Goal: Task Accomplishment & Management: Manage account settings

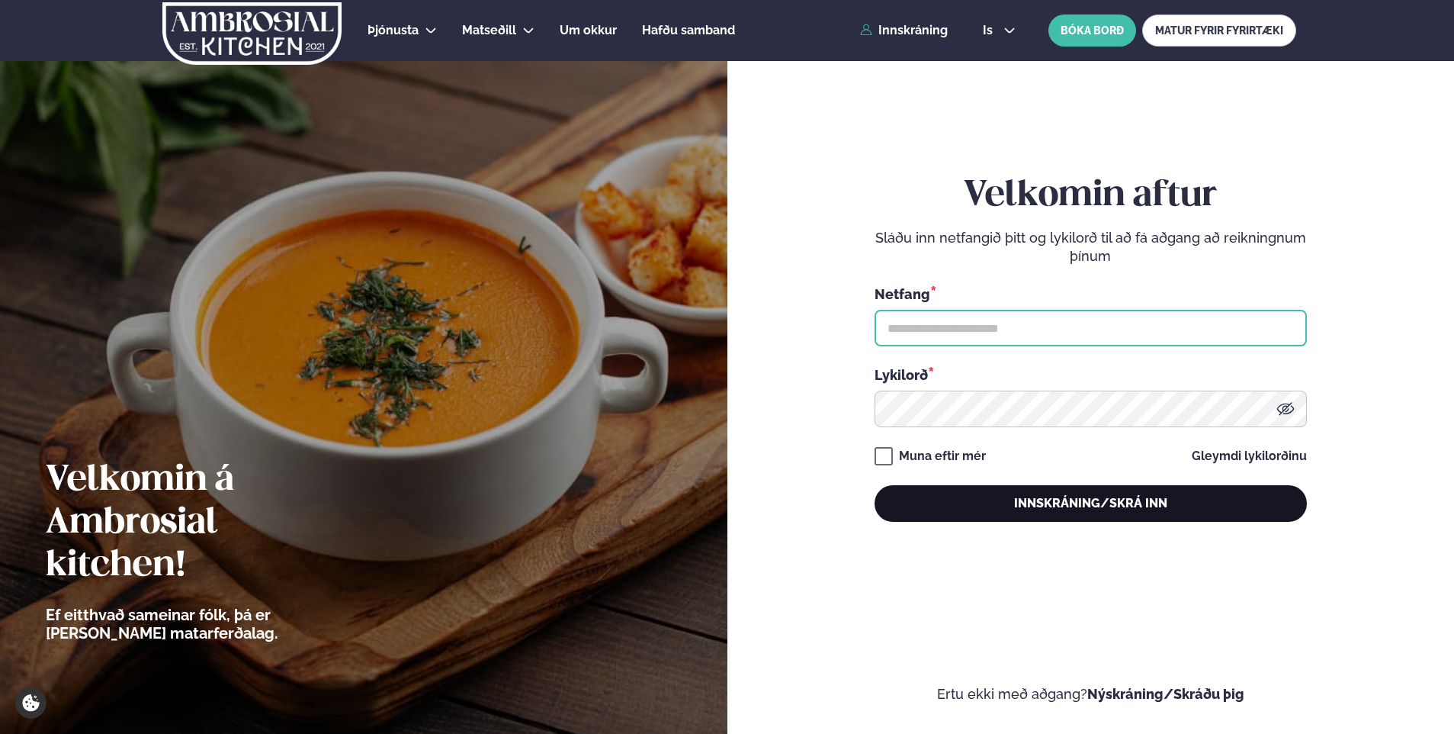
type input "**********"
click at [958, 499] on button "Innskráning/Skrá inn" at bounding box center [1091, 503] width 432 height 37
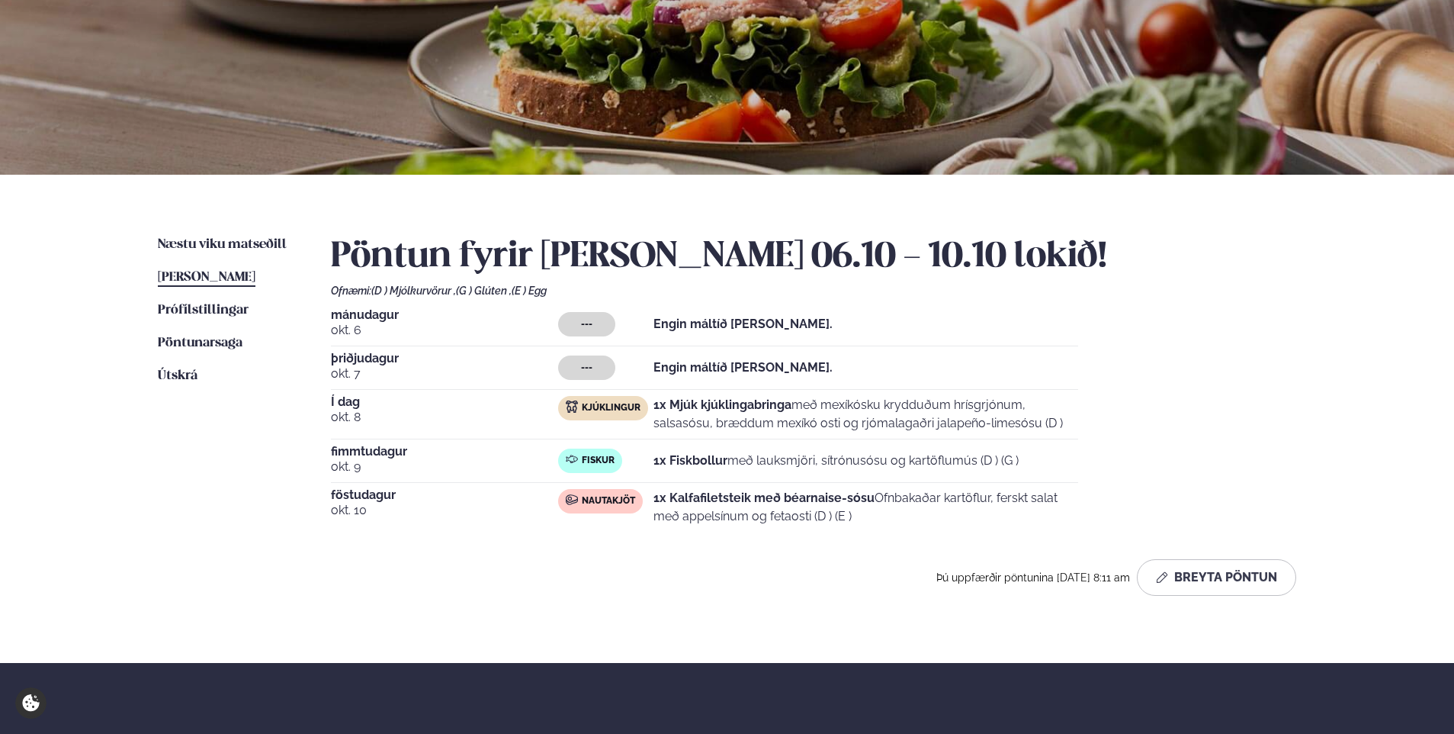
scroll to position [162, 0]
click at [1222, 575] on button "Breyta Pöntun" at bounding box center [1216, 577] width 159 height 37
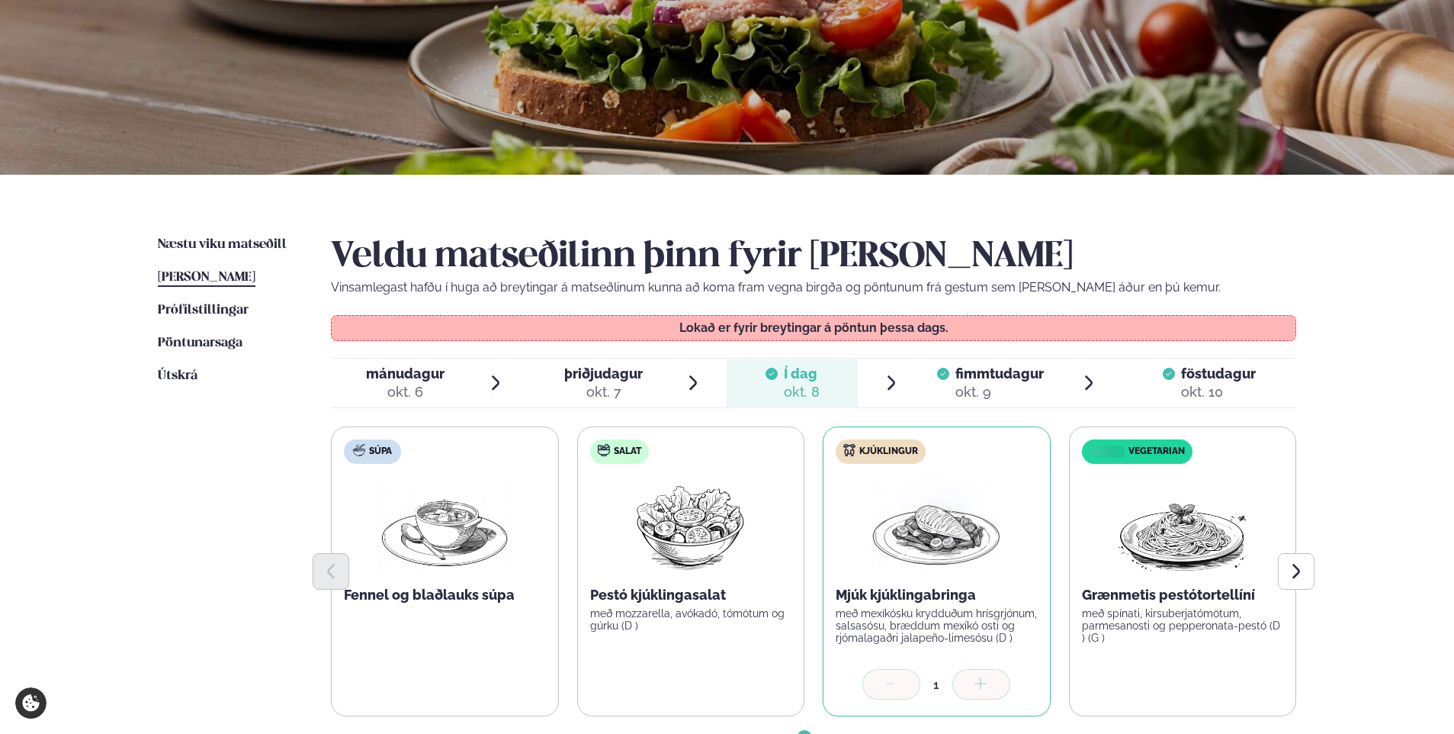
click at [984, 381] on span "fimmtudagur" at bounding box center [1000, 373] width 88 height 16
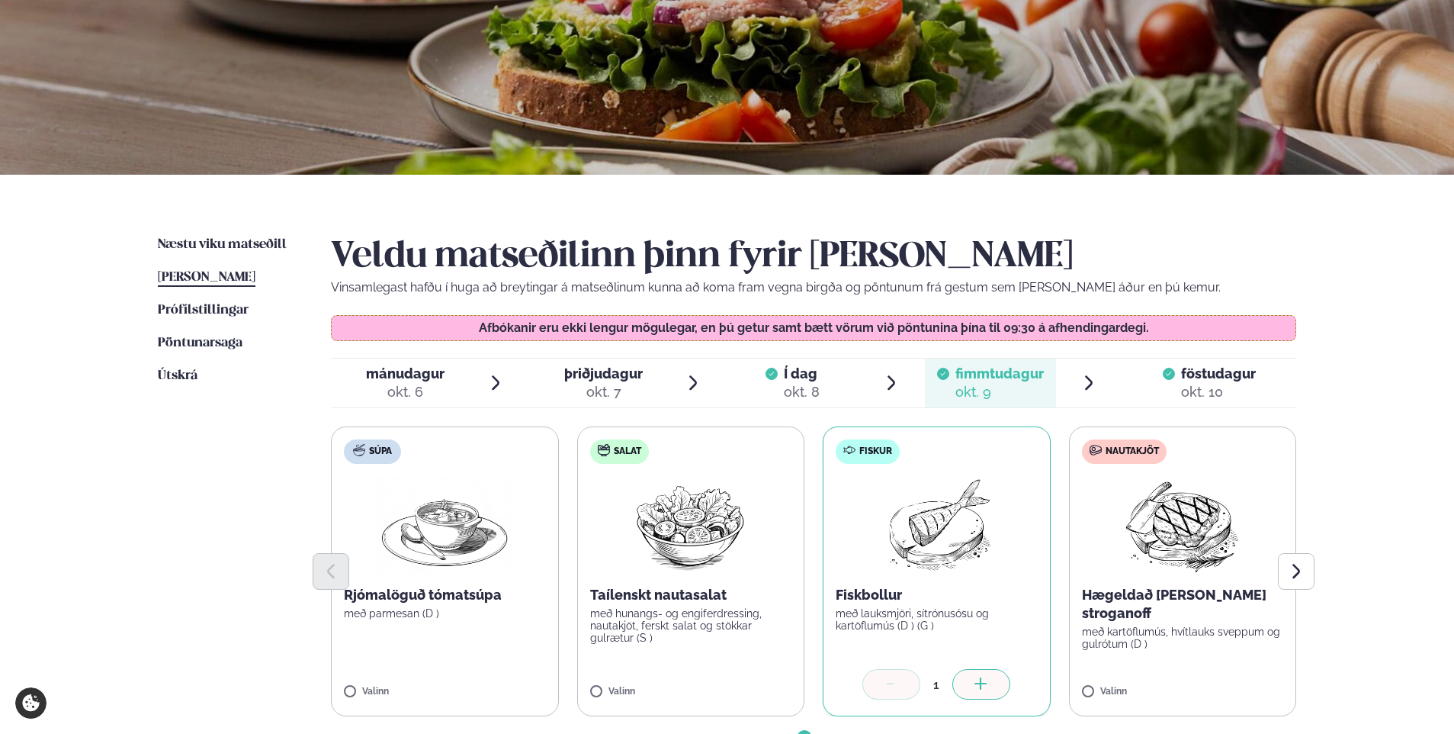
scroll to position [266, 0]
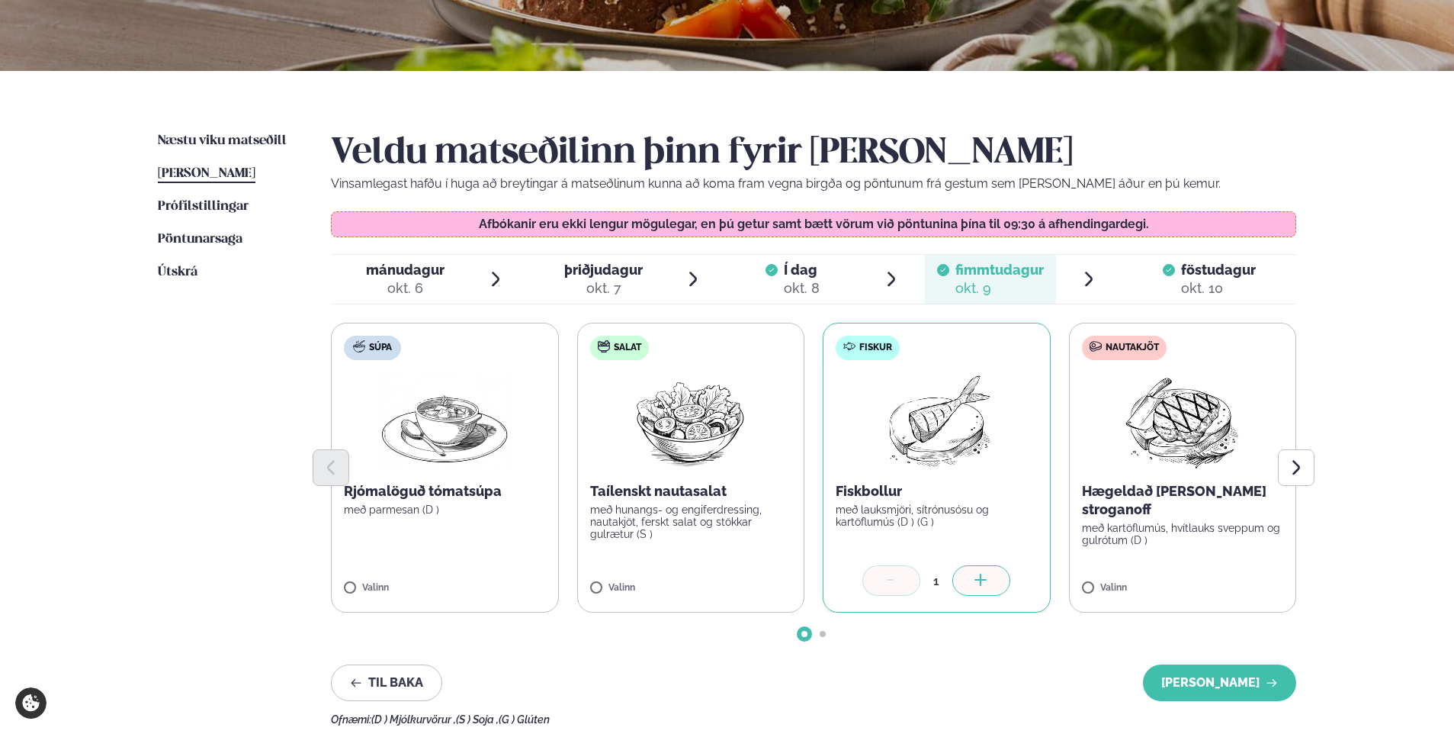
click at [899, 581] on icon at bounding box center [891, 581] width 15 height 15
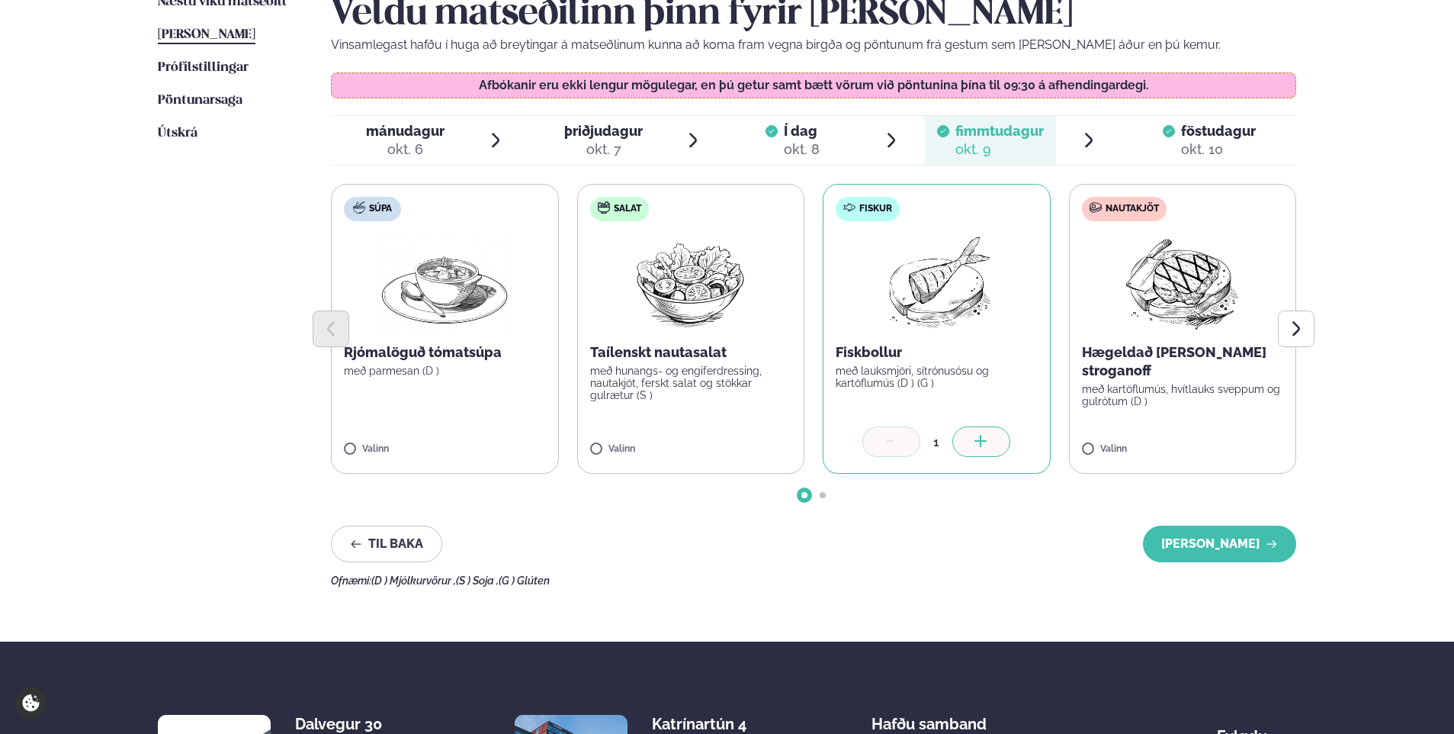
click at [821, 495] on span "Go to slide 2" at bounding box center [823, 495] width 6 height 6
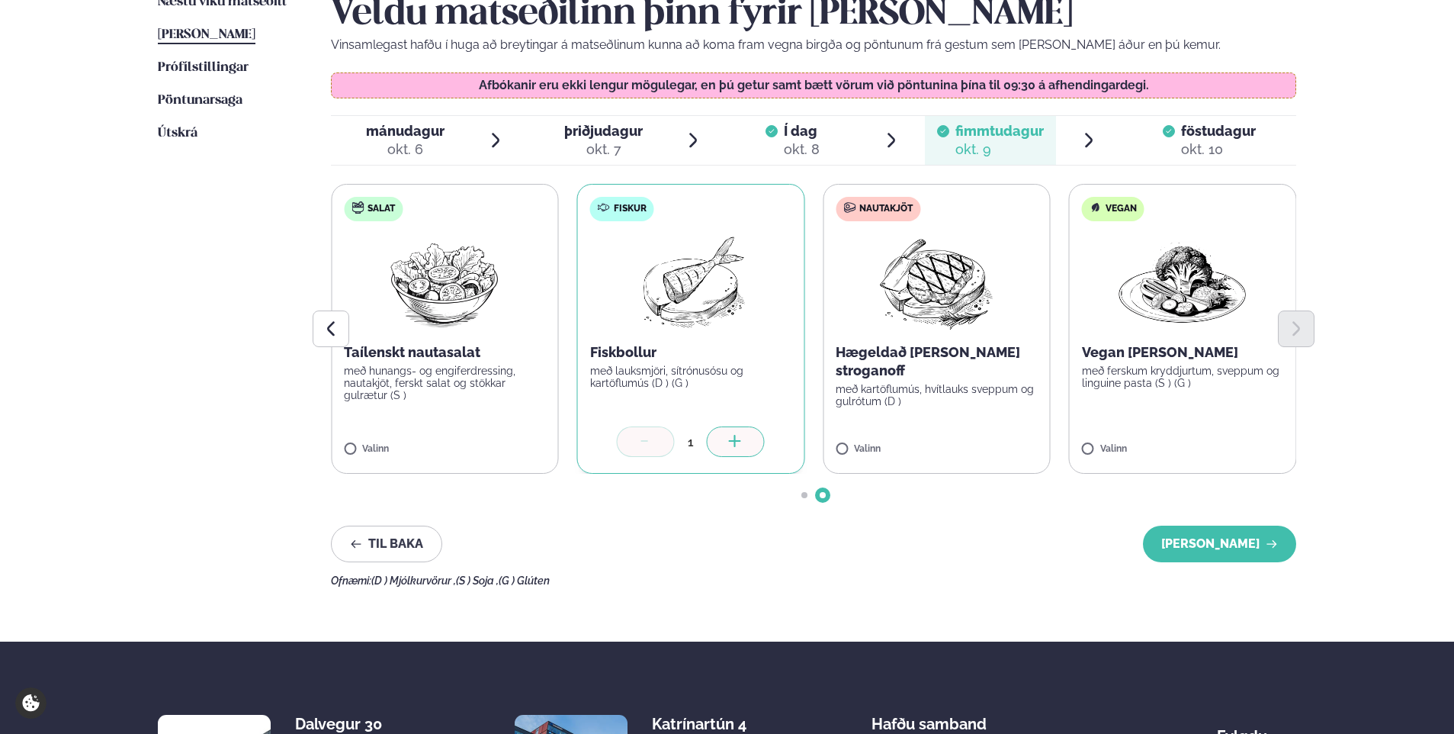
click at [804, 496] on span "Go to slide 1" at bounding box center [805, 495] width 6 height 6
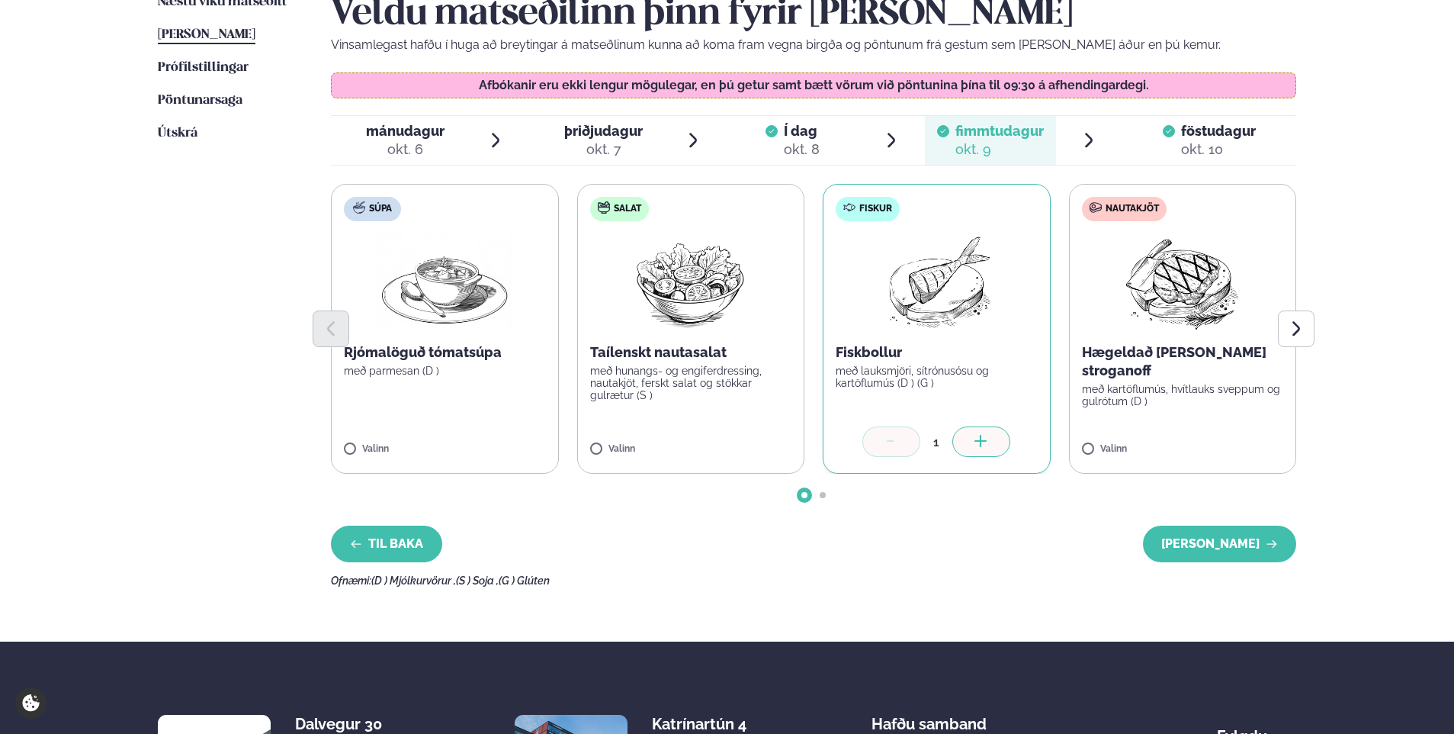
click at [399, 554] on button "Til baka" at bounding box center [386, 543] width 111 height 37
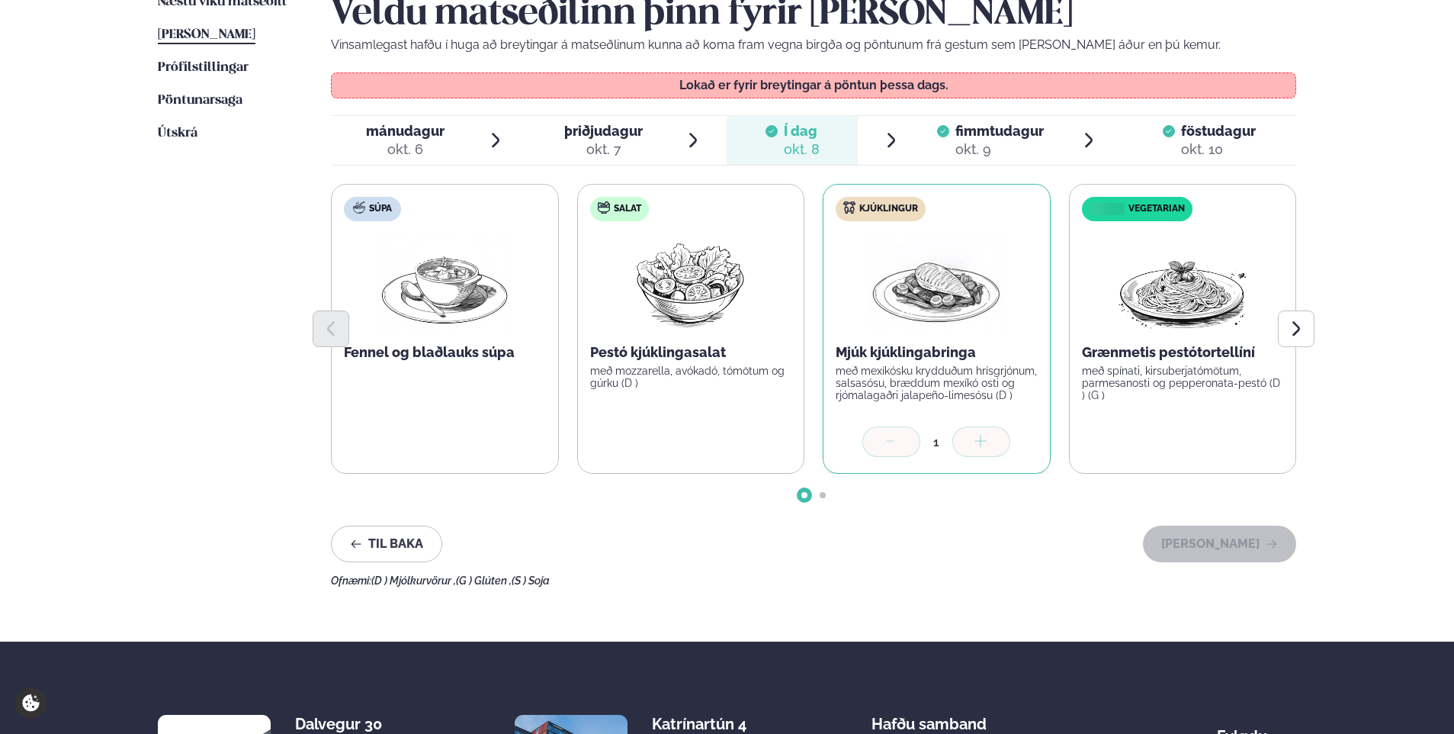
click at [990, 134] on span "fimmtudagur" at bounding box center [1000, 131] width 88 height 16
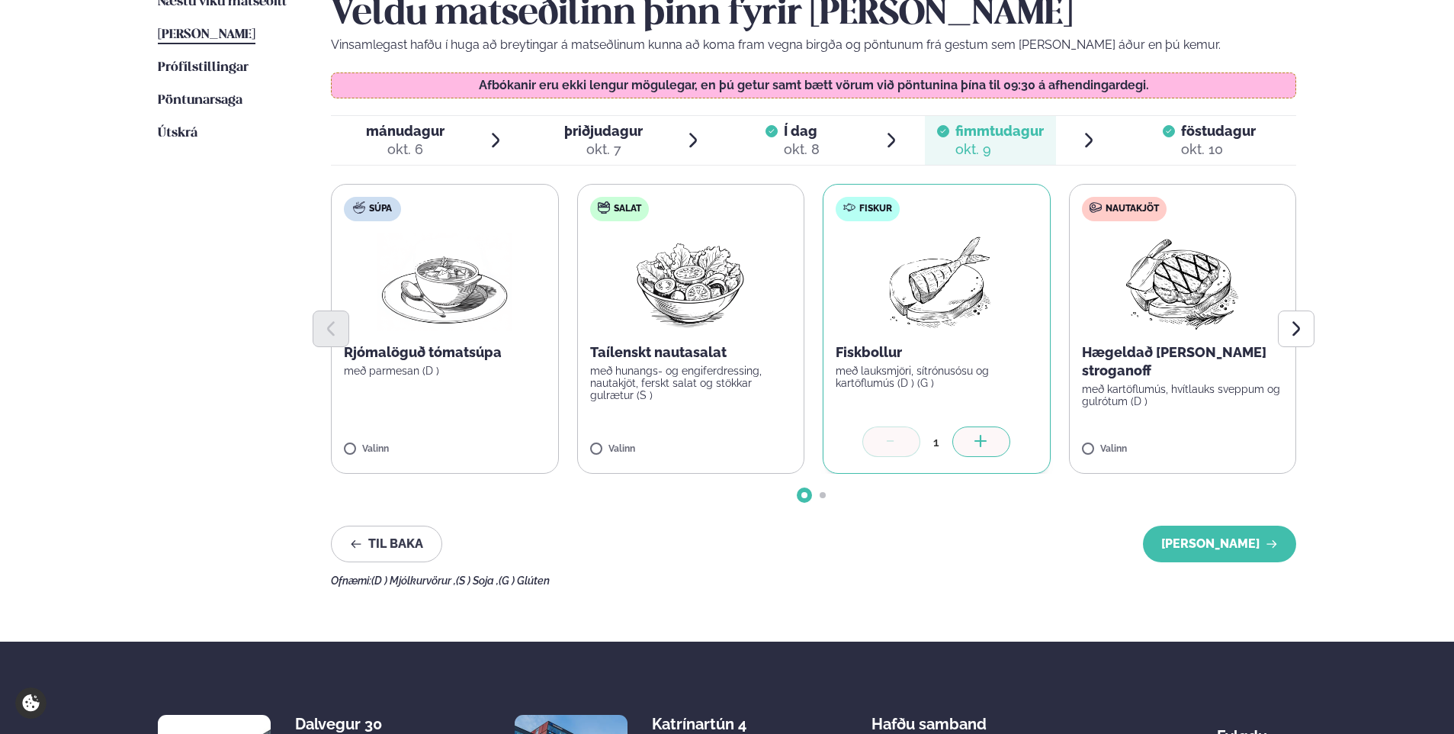
click at [827, 140] on span "Í dag Í d. [DATE]" at bounding box center [792, 140] width 131 height 49
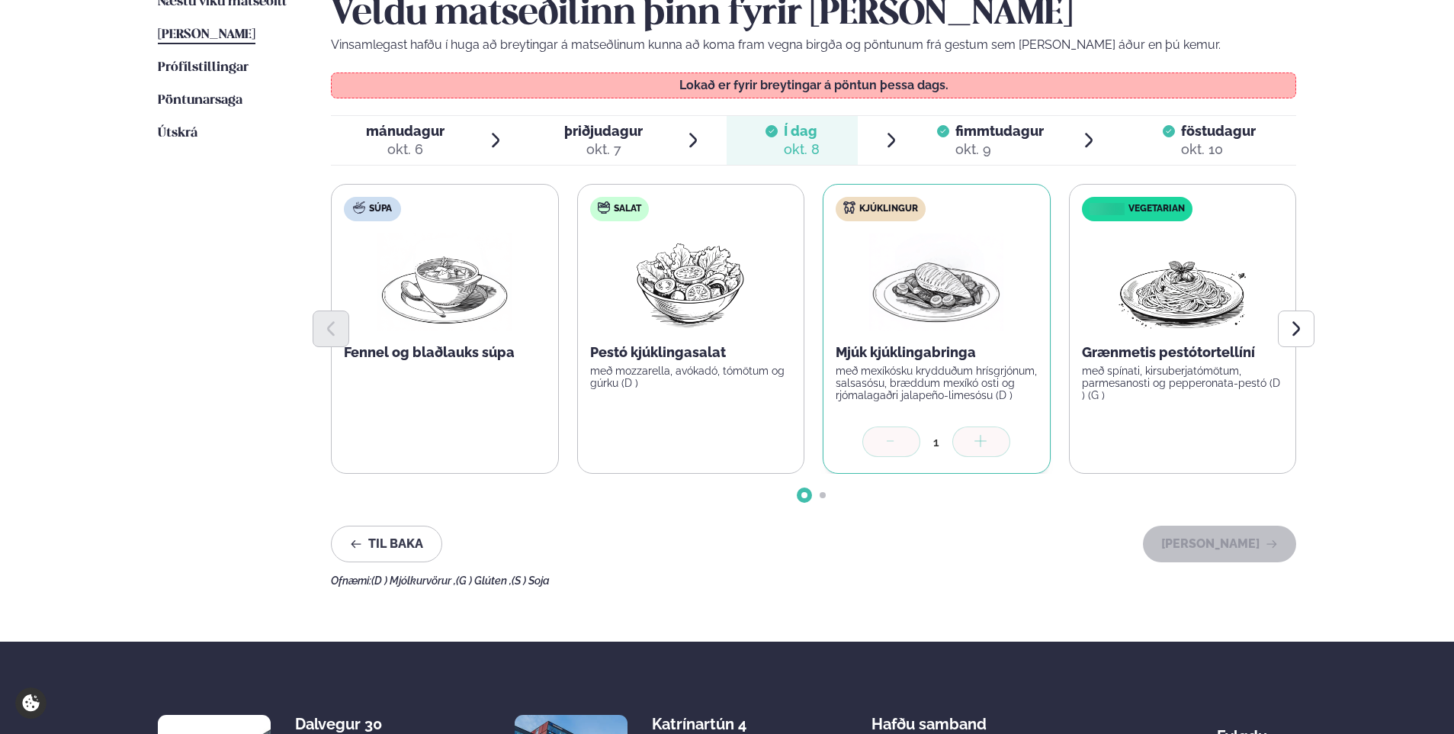
click at [1009, 146] on div "okt. 9" at bounding box center [1000, 149] width 88 height 18
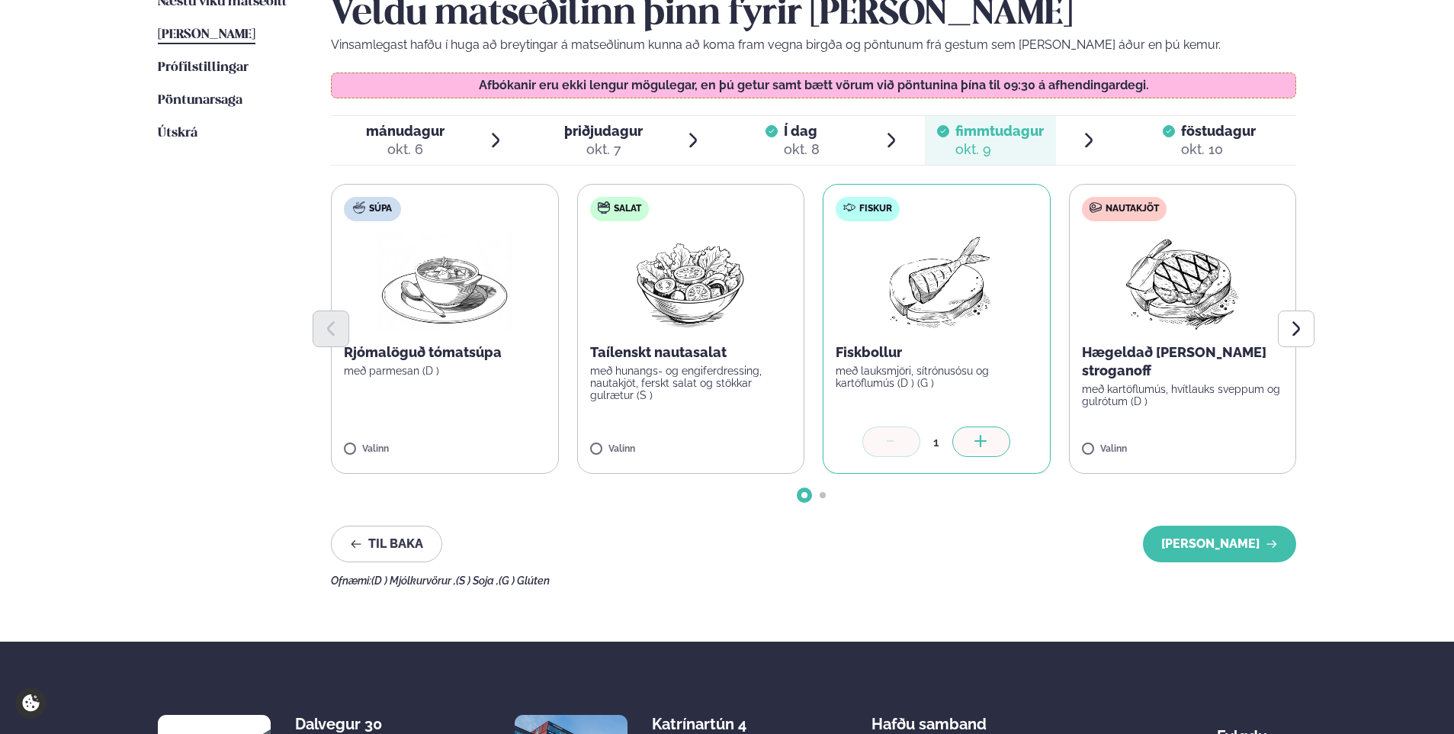
click at [905, 446] on div at bounding box center [892, 441] width 58 height 31
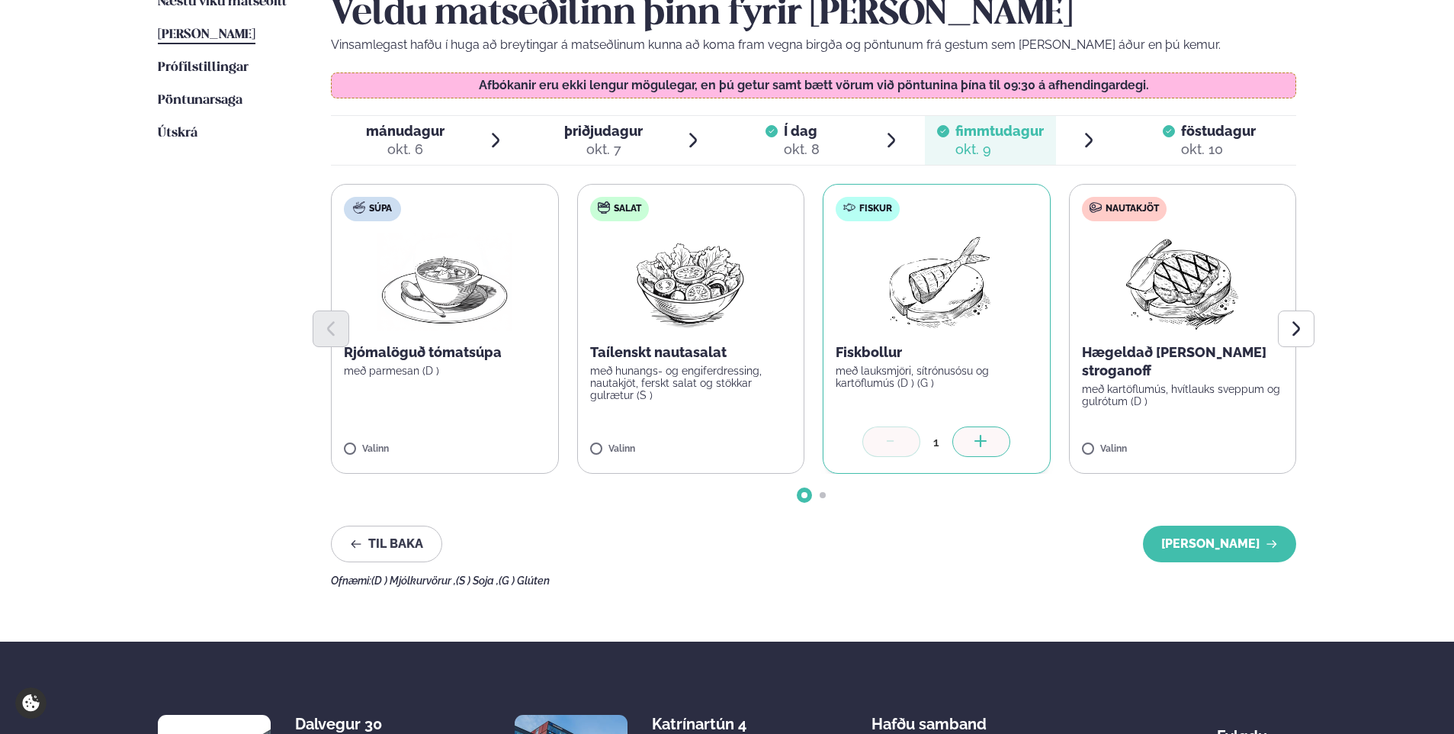
click at [905, 446] on div at bounding box center [892, 441] width 58 height 31
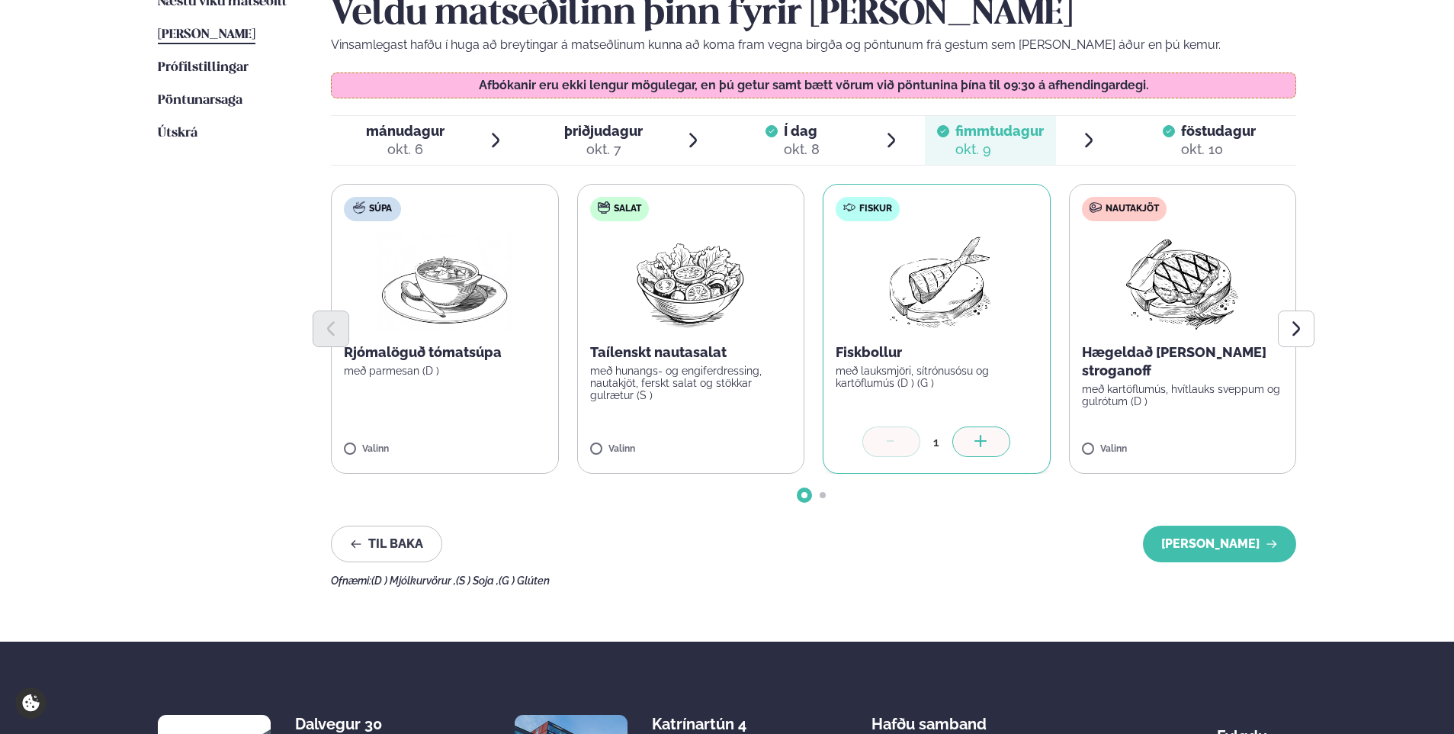
click at [905, 446] on div at bounding box center [892, 441] width 58 height 31
